Goal: Register for event/course

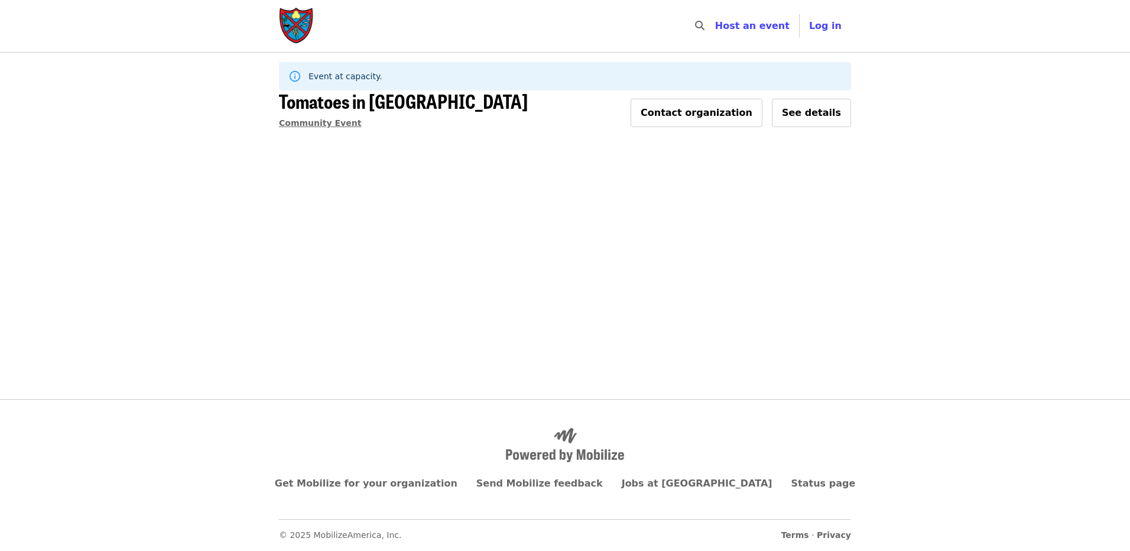
click at [311, 125] on span "Community Event" at bounding box center [320, 122] width 82 height 9
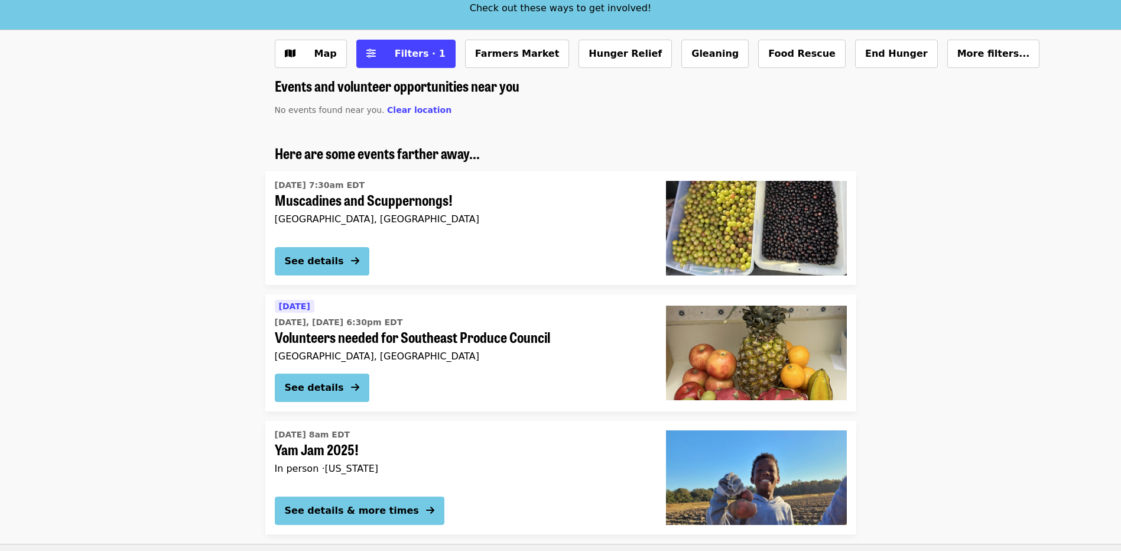
scroll to position [118, 0]
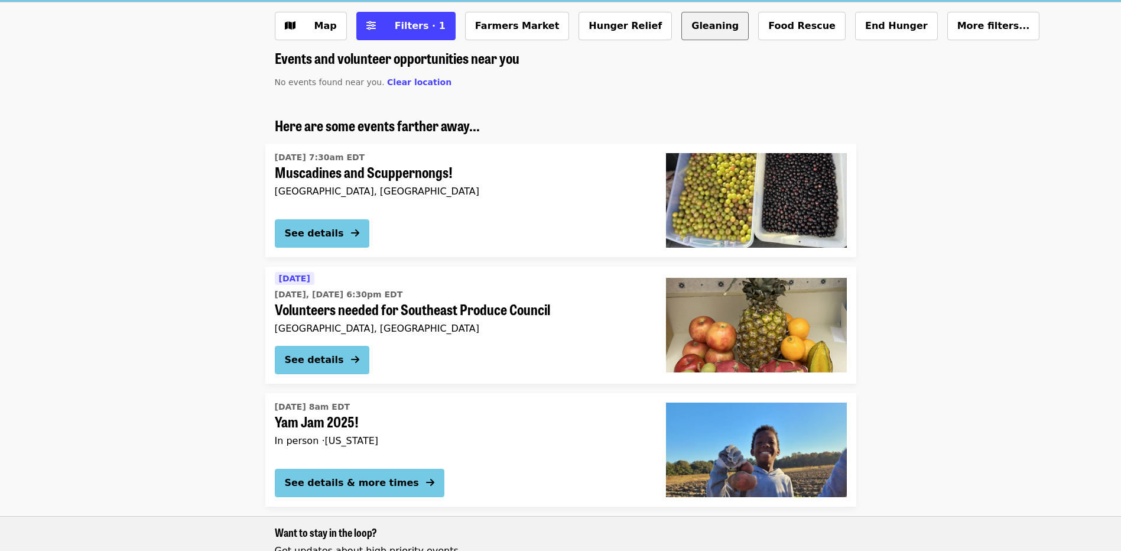
click at [681, 34] on button "Gleaning" at bounding box center [714, 26] width 67 height 28
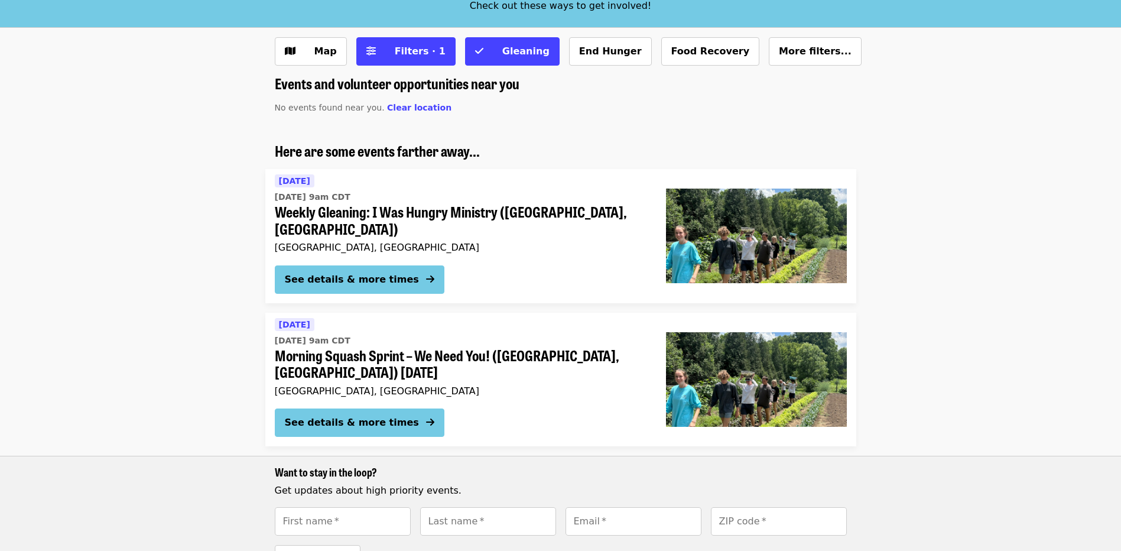
scroll to position [118, 0]
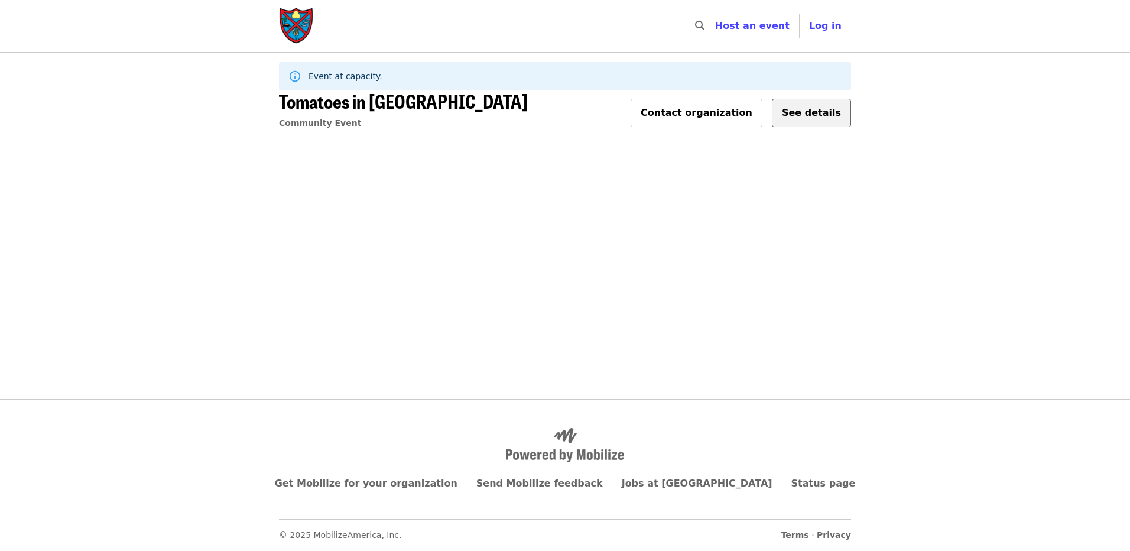
click at [816, 118] on span "See details" at bounding box center [811, 112] width 59 height 11
